Goal: Contribute content

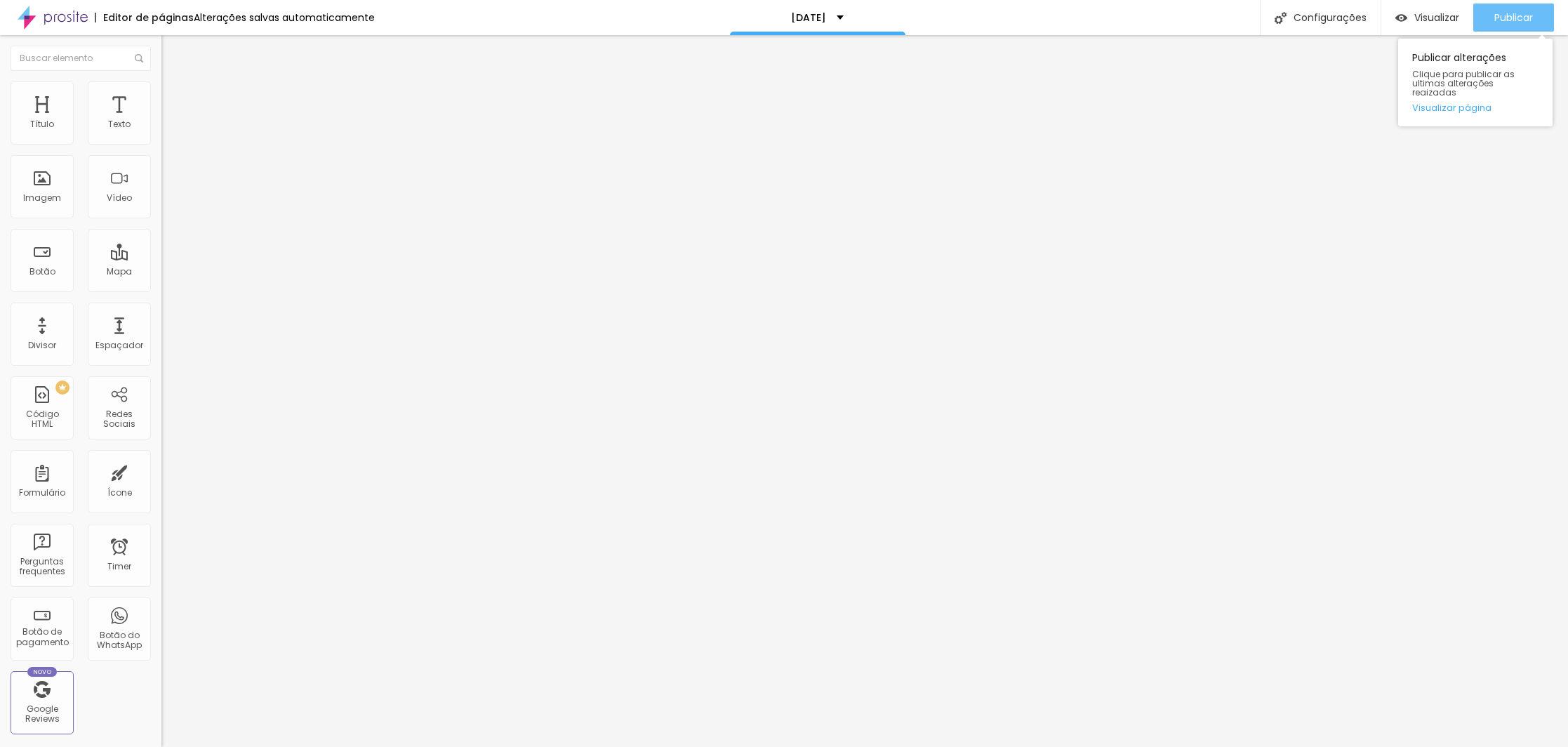
click at [1510, 16] on span "Publicar" at bounding box center [1513, 17] width 38 height 11
click at [1533, 23] on button "Publicar" at bounding box center [1513, 17] width 80 height 28
click at [1537, 5] on button "Publicar" at bounding box center [1513, 17] width 80 height 28
click at [1531, 26] on div "Publicar" at bounding box center [1513, 17] width 38 height 28
click at [1540, 20] on button "Publicar" at bounding box center [1513, 17] width 80 height 28
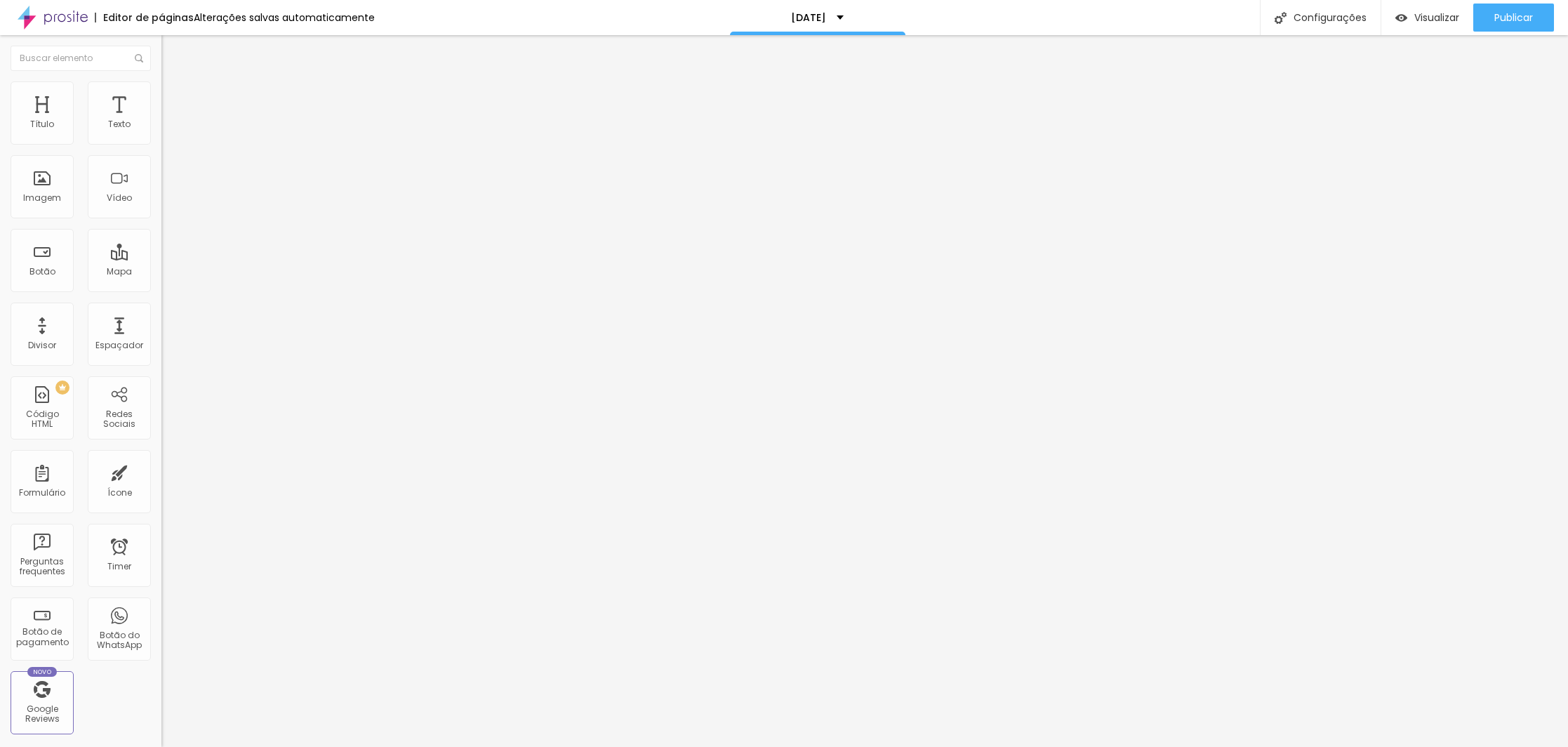
click at [174, 96] on span "Estilo" at bounding box center [185, 90] width 22 height 12
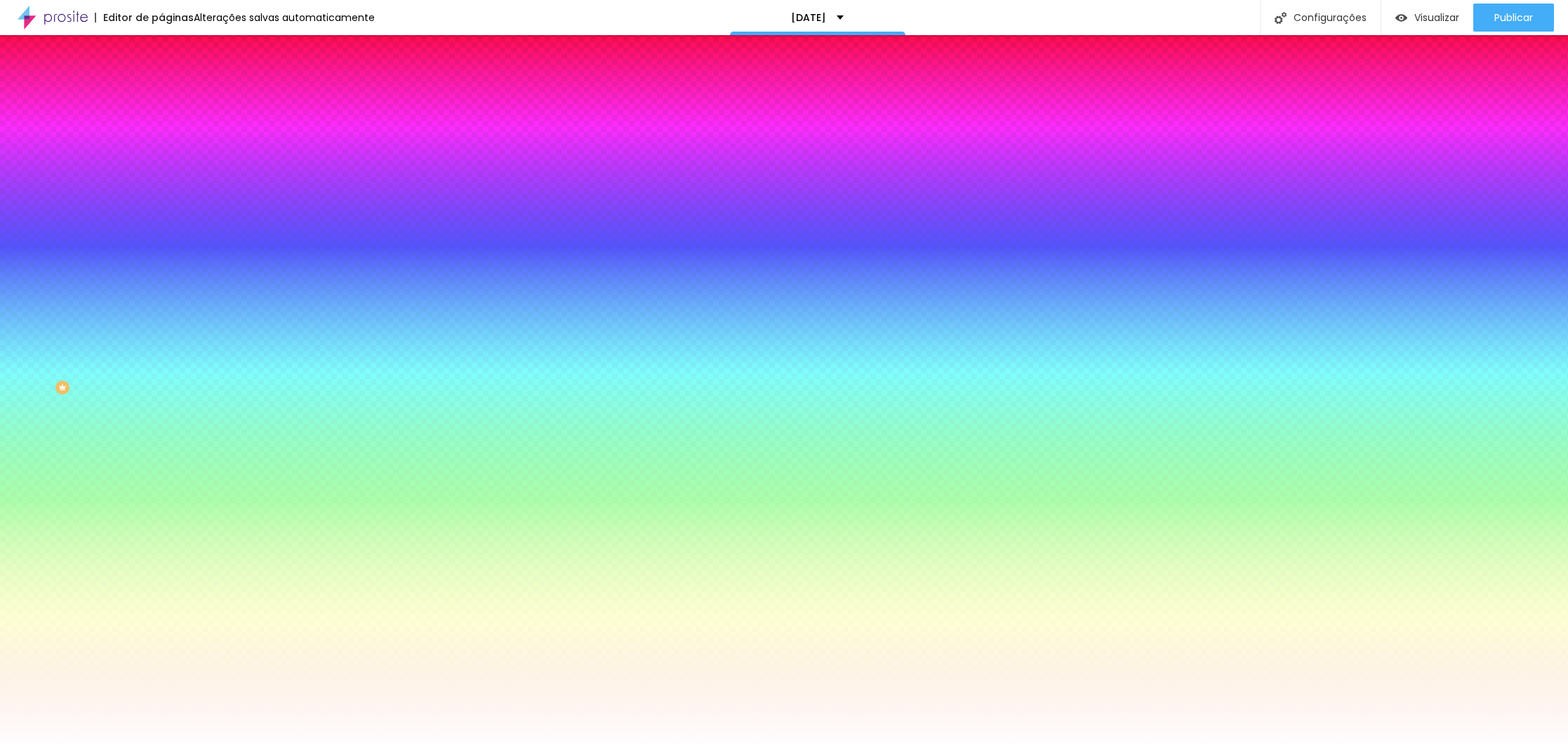
click at [162, 96] on img at bounding box center [168, 102] width 13 height 13
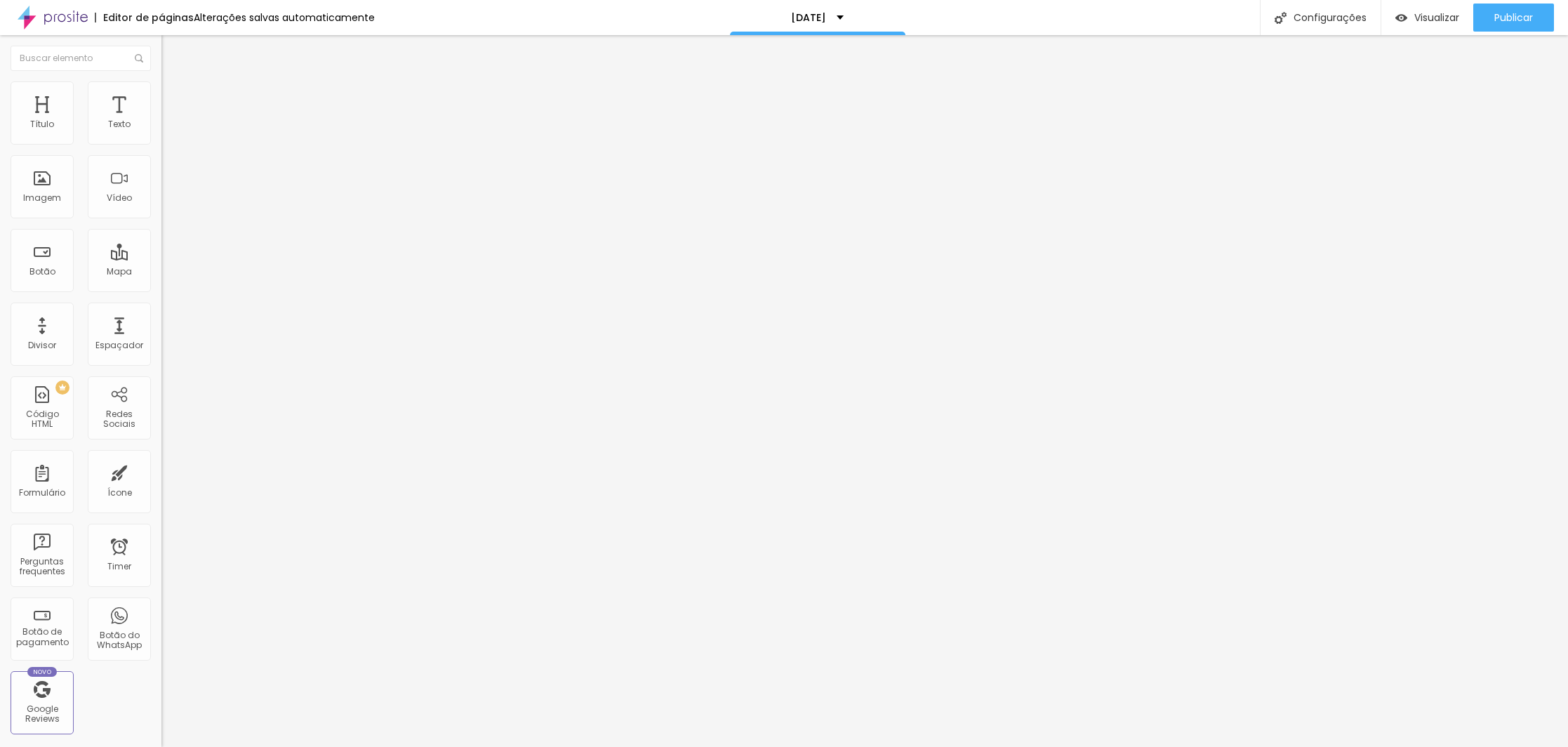
click at [162, 93] on li "Estilo" at bounding box center [242, 88] width 162 height 14
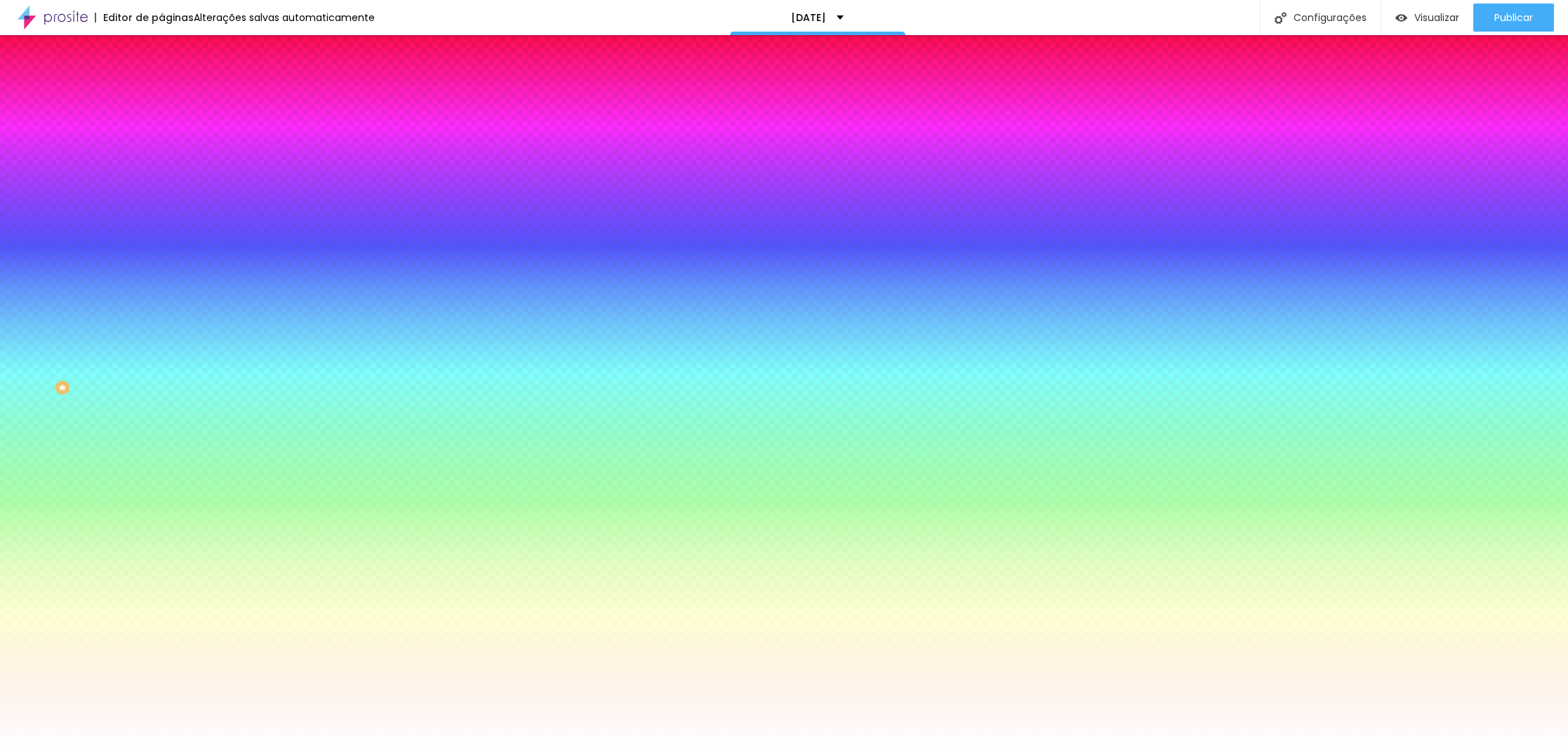
click at [162, 191] on div at bounding box center [242, 191] width 162 height 0
drag, startPoint x: 140, startPoint y: 273, endPoint x: 139, endPoint y: 318, distance: 45.0
click at [13, 321] on div at bounding box center [5, 321] width 14 height 2
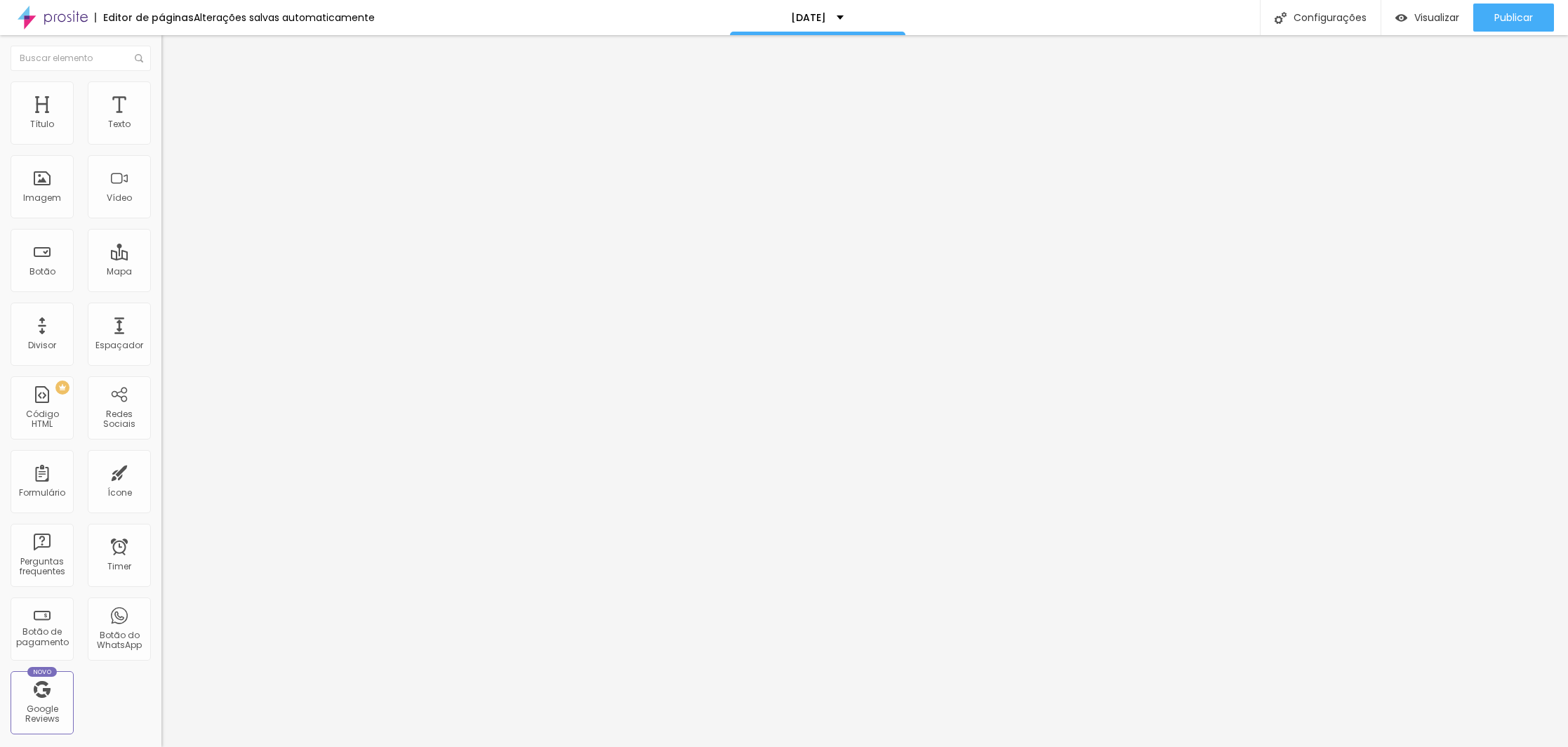
click at [162, 87] on li "Estilo" at bounding box center [242, 88] width 162 height 14
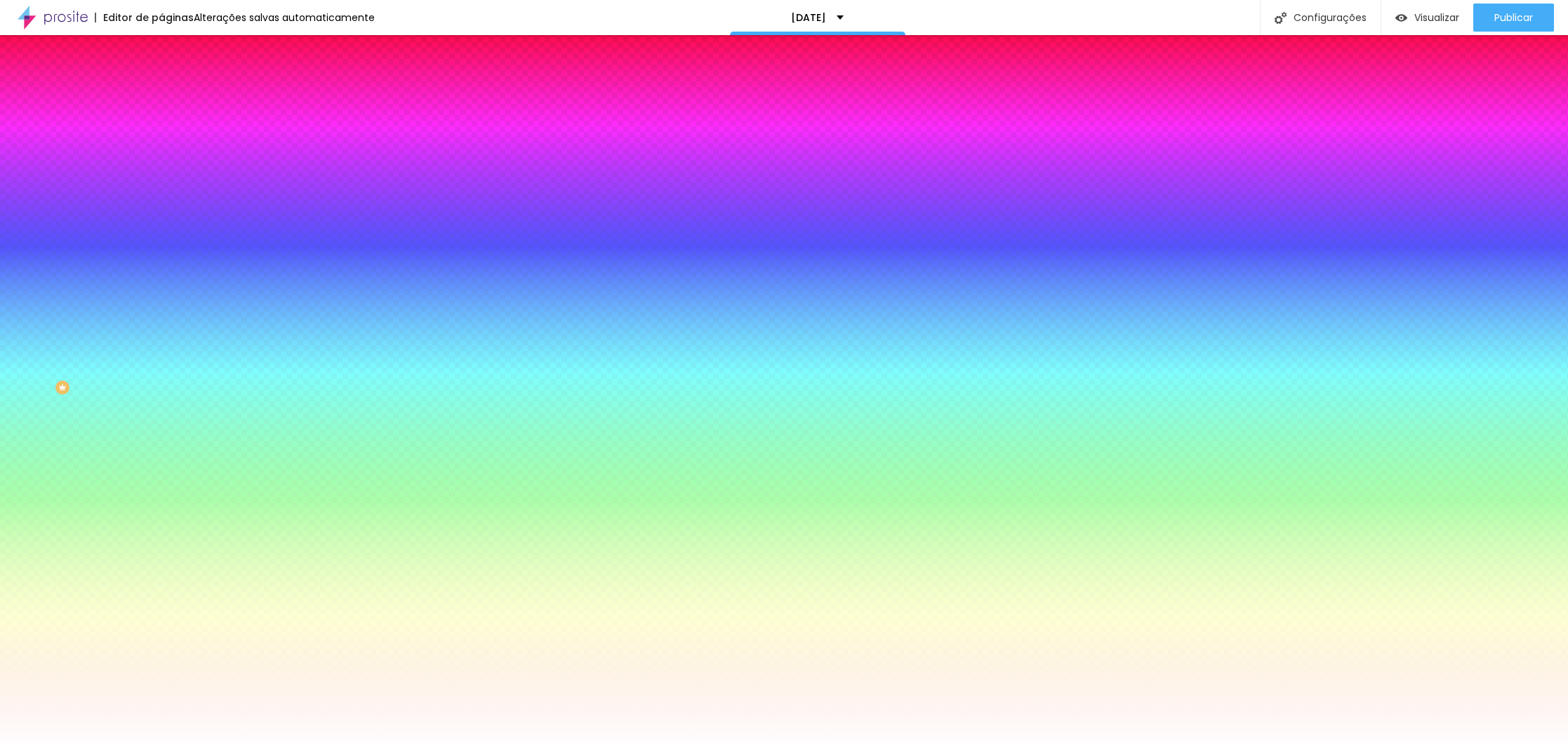
click at [162, 191] on div at bounding box center [242, 191] width 162 height 0
drag, startPoint x: 139, startPoint y: 272, endPoint x: 138, endPoint y: 348, distance: 76.0
click at [13, 537] on div at bounding box center [5, 538] width 14 height 2
click at [120, 281] on div at bounding box center [784, 374] width 1568 height 747
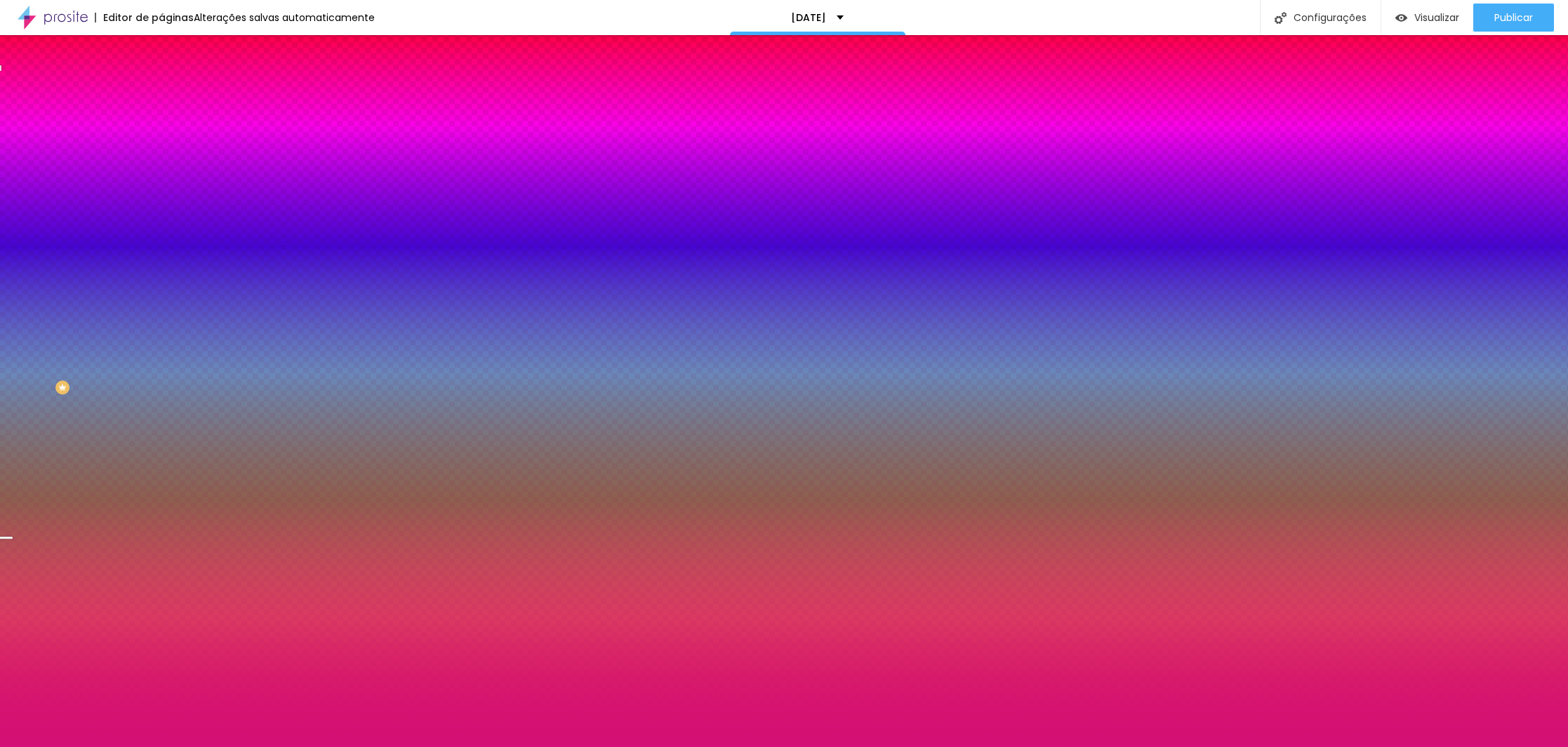
drag, startPoint x: 89, startPoint y: 297, endPoint x: 107, endPoint y: 290, distance: 19.3
click at [107, 290] on div at bounding box center [784, 374] width 1568 height 747
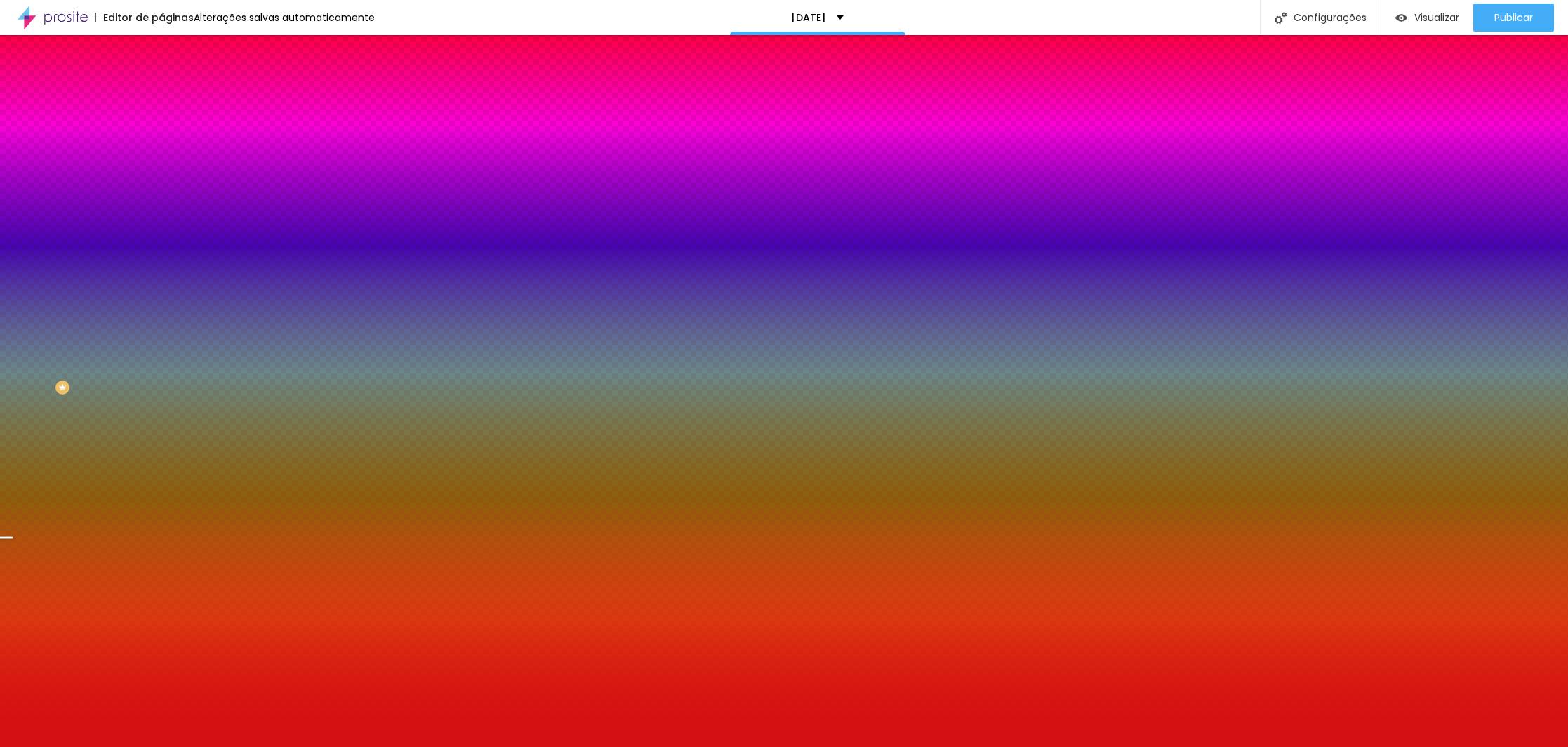
drag, startPoint x: 124, startPoint y: 287, endPoint x: 135, endPoint y: 259, distance: 30.1
click at [162, 205] on div "Cor de fundo Voltar ao padrão #D41013" at bounding box center [242, 185] width 162 height 38
click at [162, 205] on div "Voltar ao padrão #D41013" at bounding box center [242, 190] width 162 height 30
click at [162, 191] on div at bounding box center [242, 191] width 162 height 0
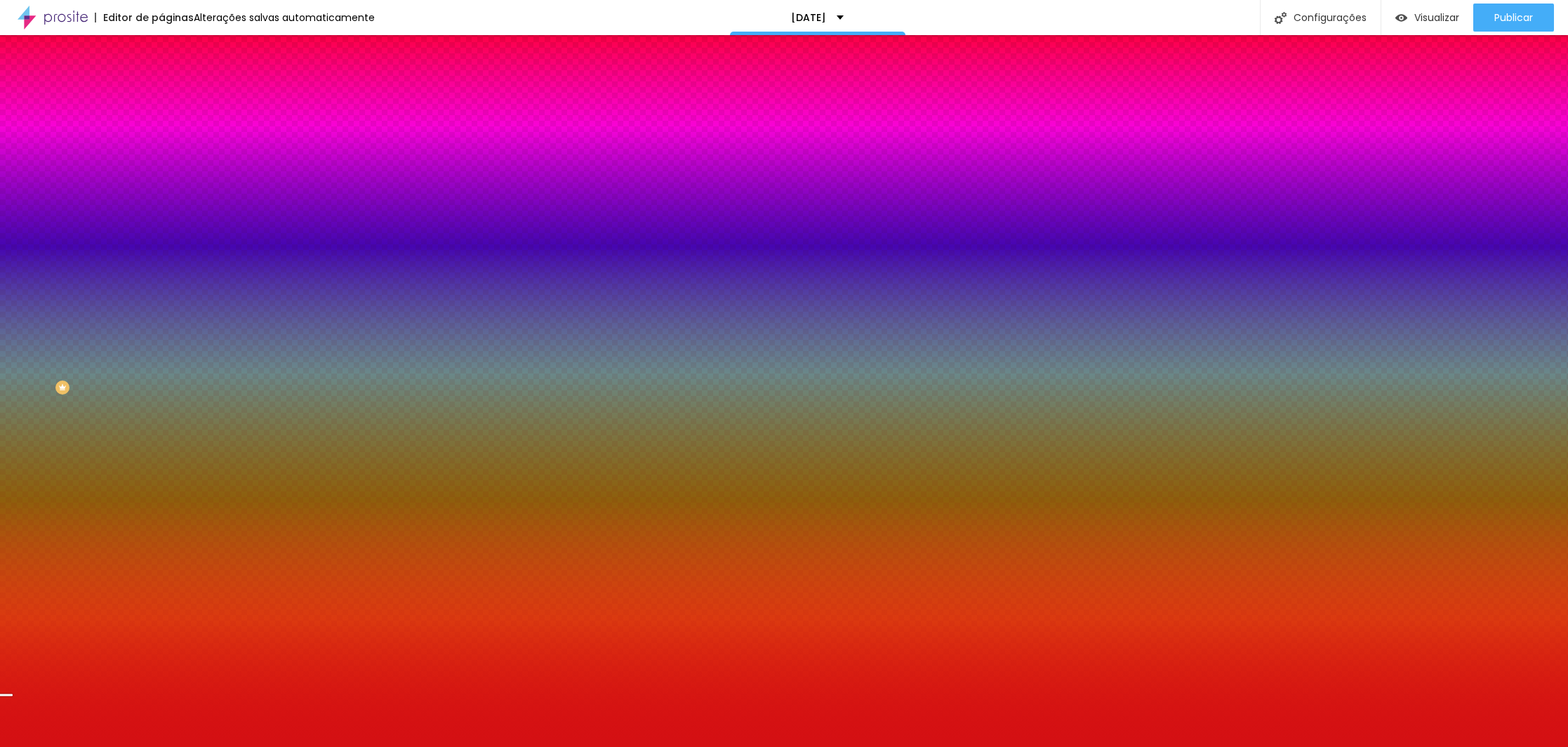
drag, startPoint x: 141, startPoint y: 345, endPoint x: 139, endPoint y: 370, distance: 25.1
click at [139, 370] on div at bounding box center [784, 374] width 1568 height 747
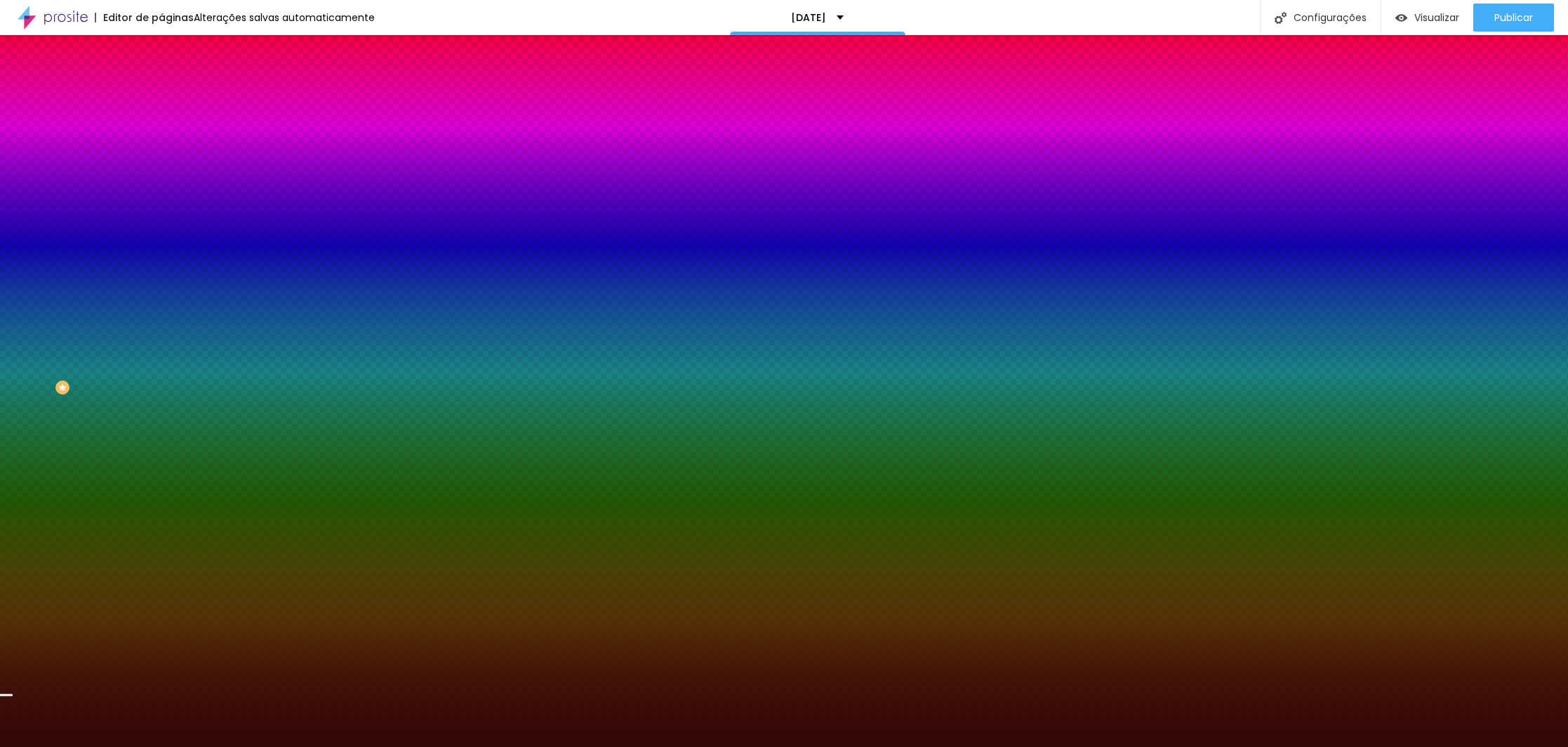
type input "#000000"
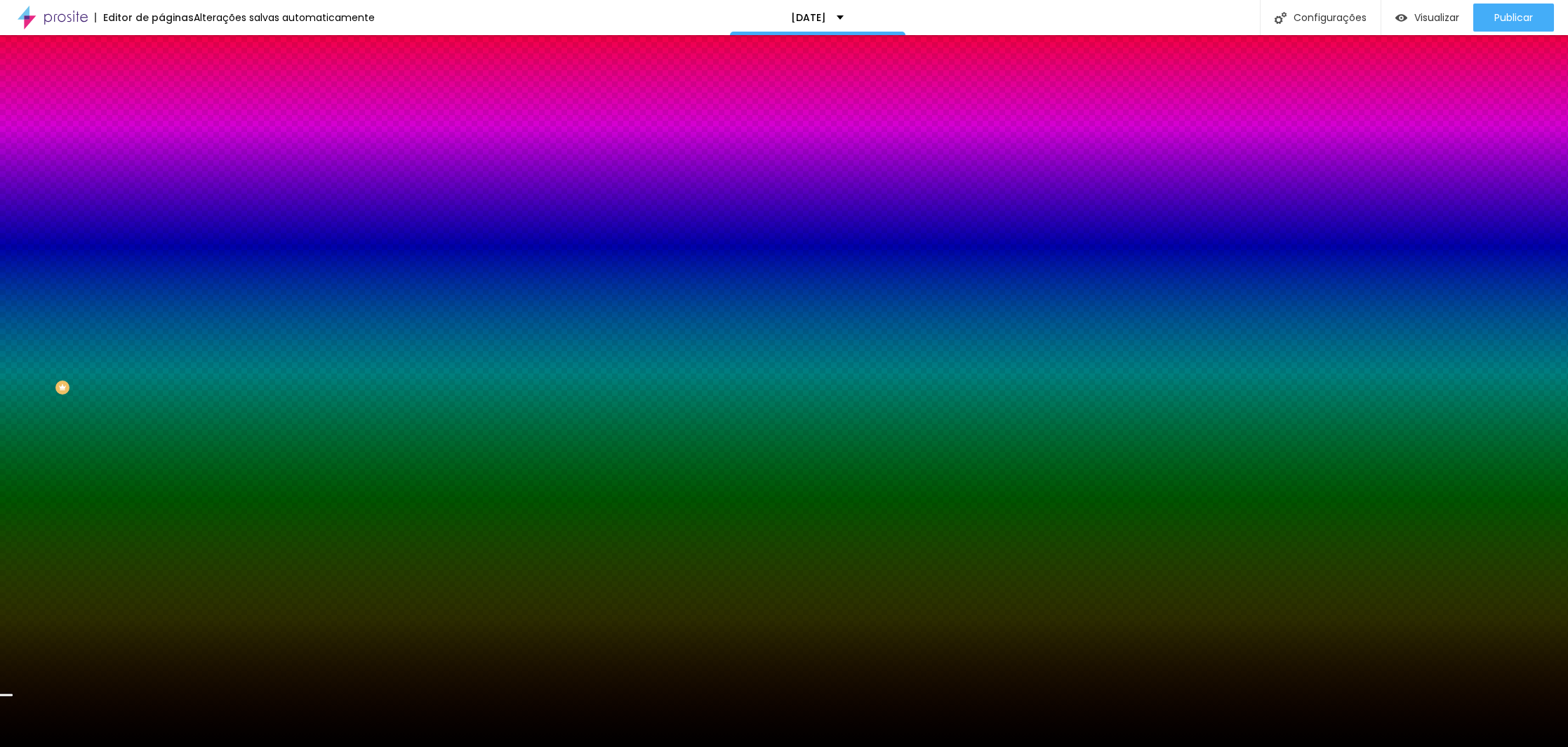
drag, startPoint x: 99, startPoint y: 357, endPoint x: 141, endPoint y: 422, distance: 77.4
click at [162, 422] on div "Editar Seção Conteúdo Estilo Avançado Imagem de fundo Adicionar imagem Efeito d…" at bounding box center [242, 391] width 162 height 712
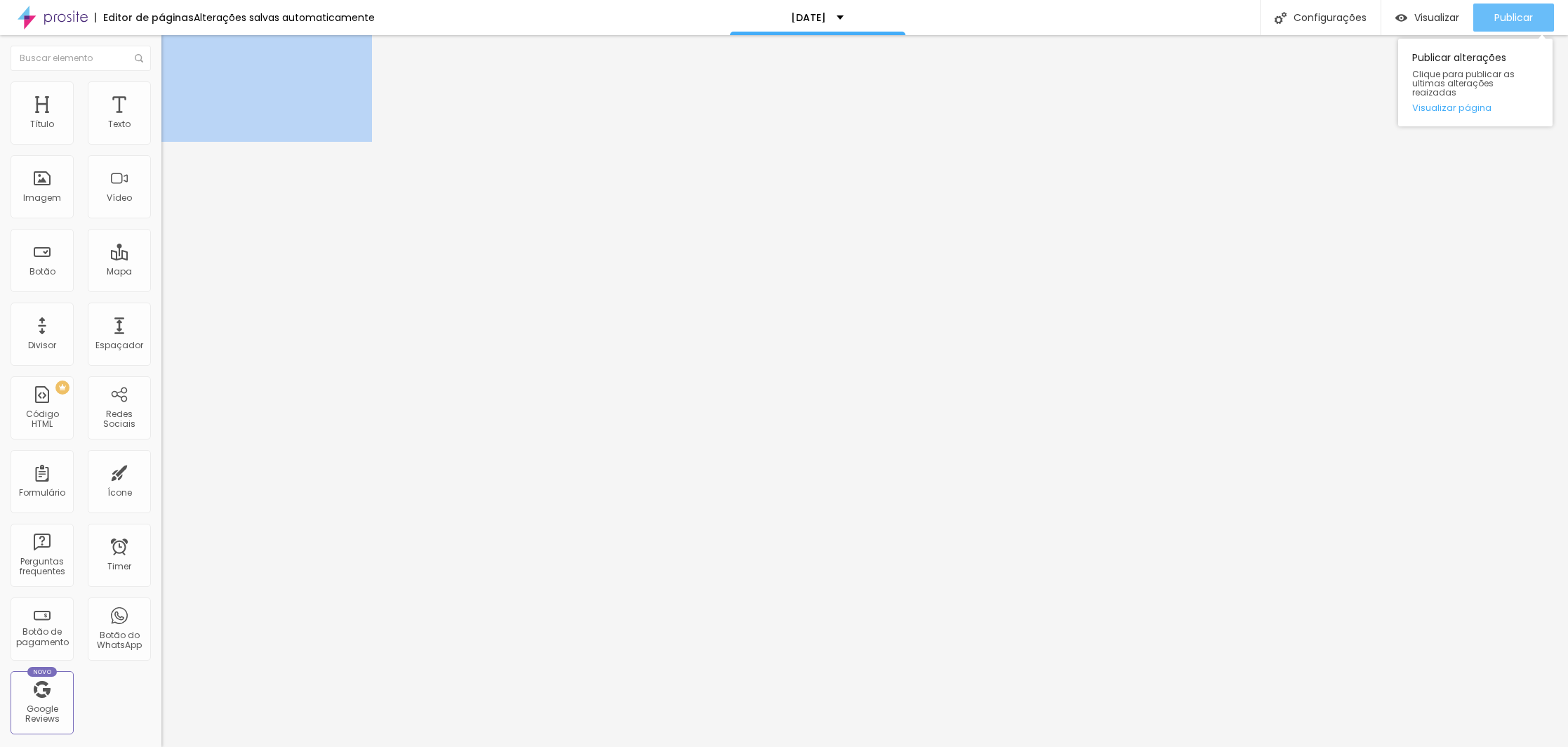
click at [1517, 27] on div "Publicar" at bounding box center [1513, 17] width 38 height 28
click at [1510, 14] on span "Publicar" at bounding box center [1513, 17] width 38 height 11
click at [1514, 14] on span "Publicar" at bounding box center [1513, 17] width 38 height 11
